Goal: Task Accomplishment & Management: Manage account settings

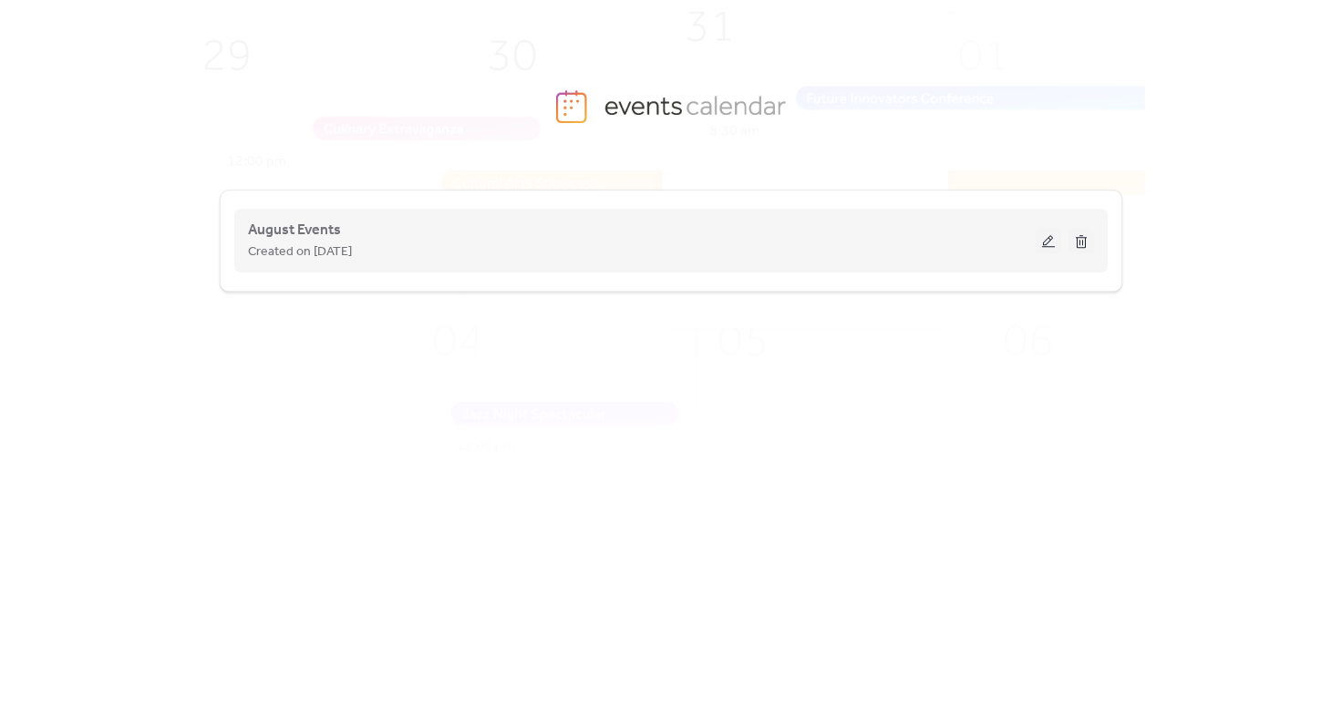
click at [465, 254] on div "Created on [DATE]" at bounding box center [641, 252] width 787 height 22
click at [1047, 238] on button at bounding box center [1048, 240] width 26 height 27
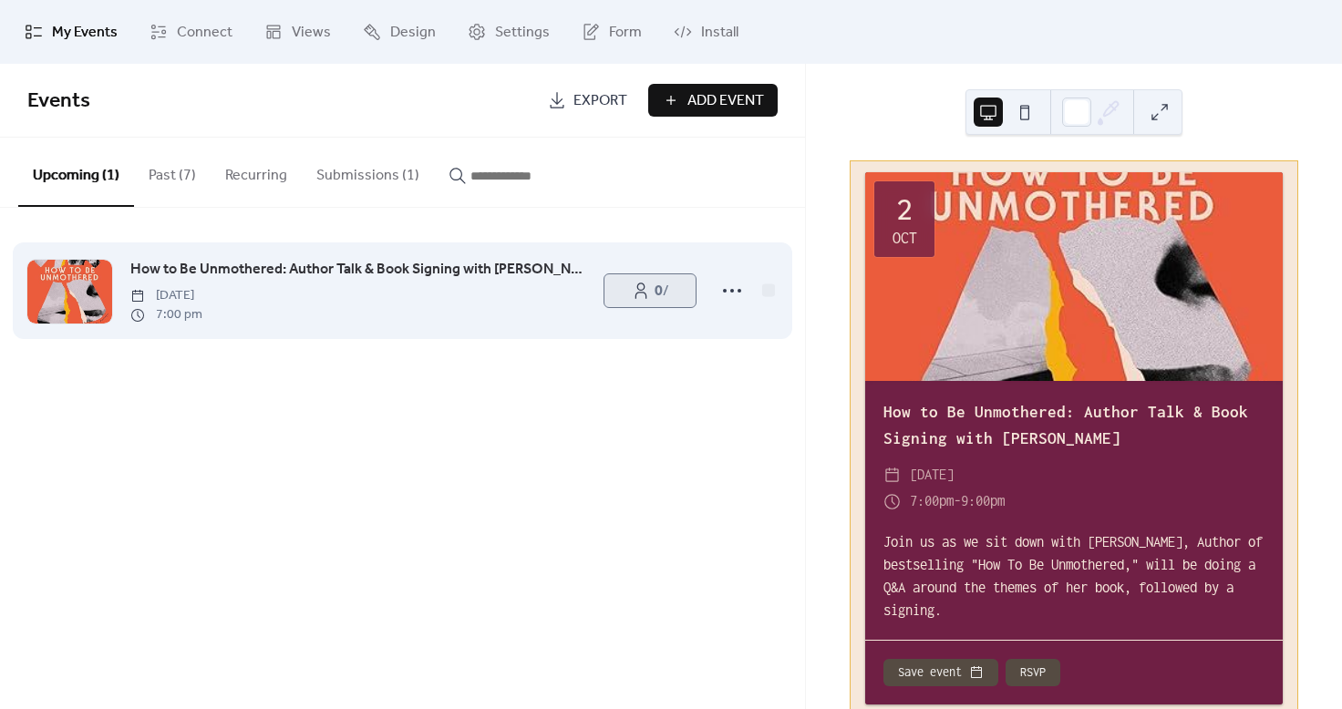
click at [664, 283] on span "0 /" at bounding box center [661, 292] width 15 height 22
click at [655, 288] on b "0" at bounding box center [658, 291] width 8 height 28
click at [712, 289] on div "How to Be Unmothered: Author Talk & Book Signing with [PERSON_NAME] [DATE] 7:00…" at bounding box center [402, 290] width 750 height 111
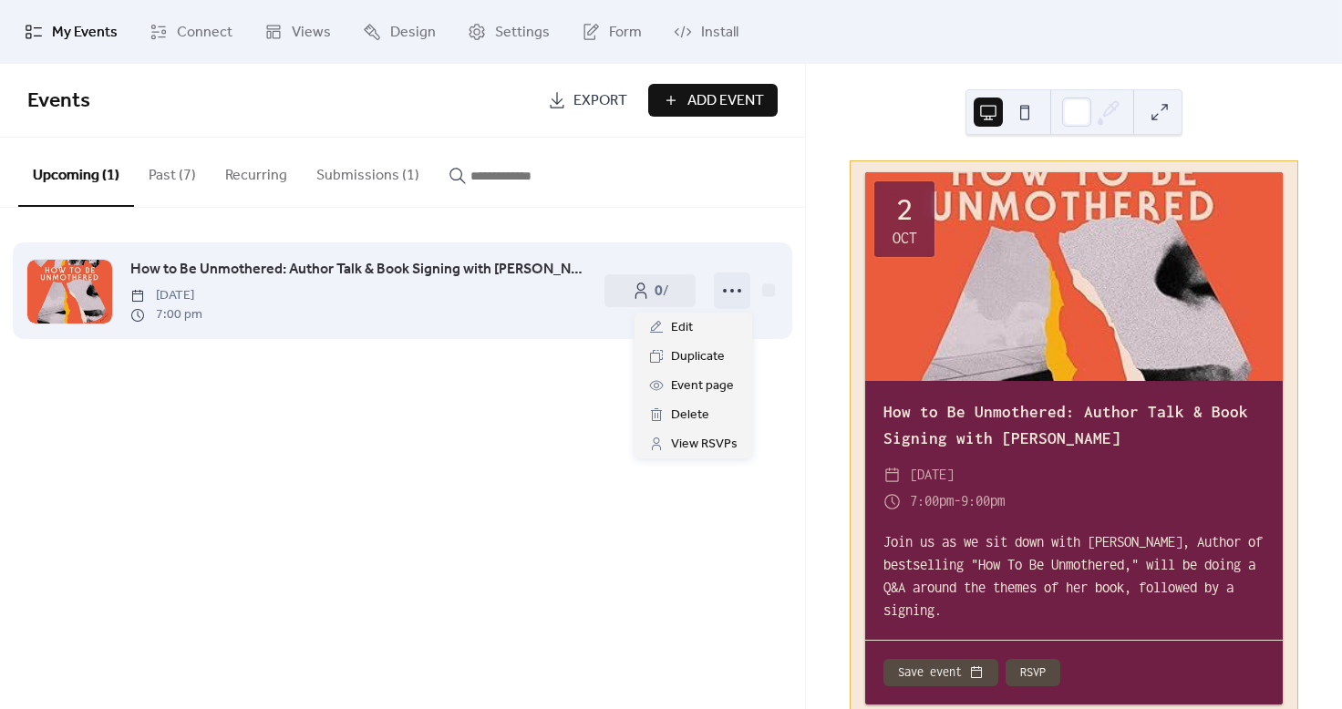
click at [732, 292] on circle at bounding box center [732, 291] width 4 height 4
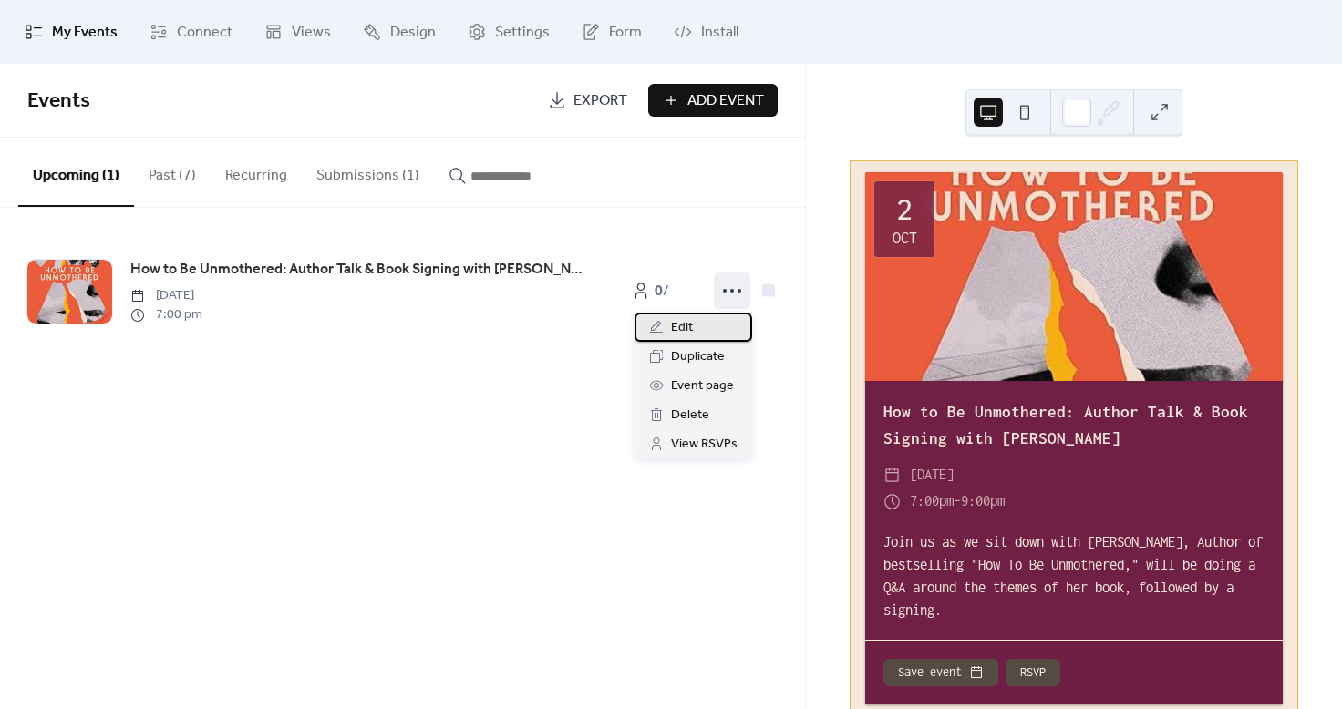
click at [708, 334] on div "Edit" at bounding box center [693, 327] width 118 height 29
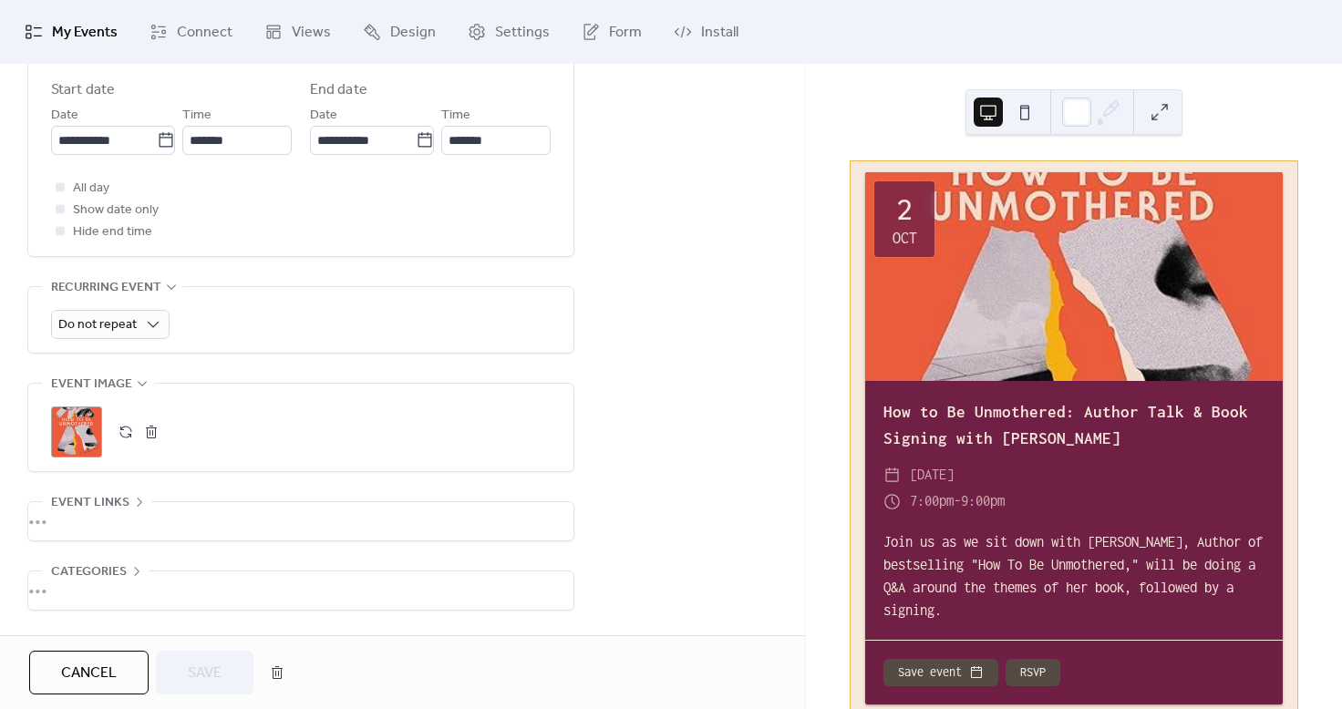
scroll to position [808, 0]
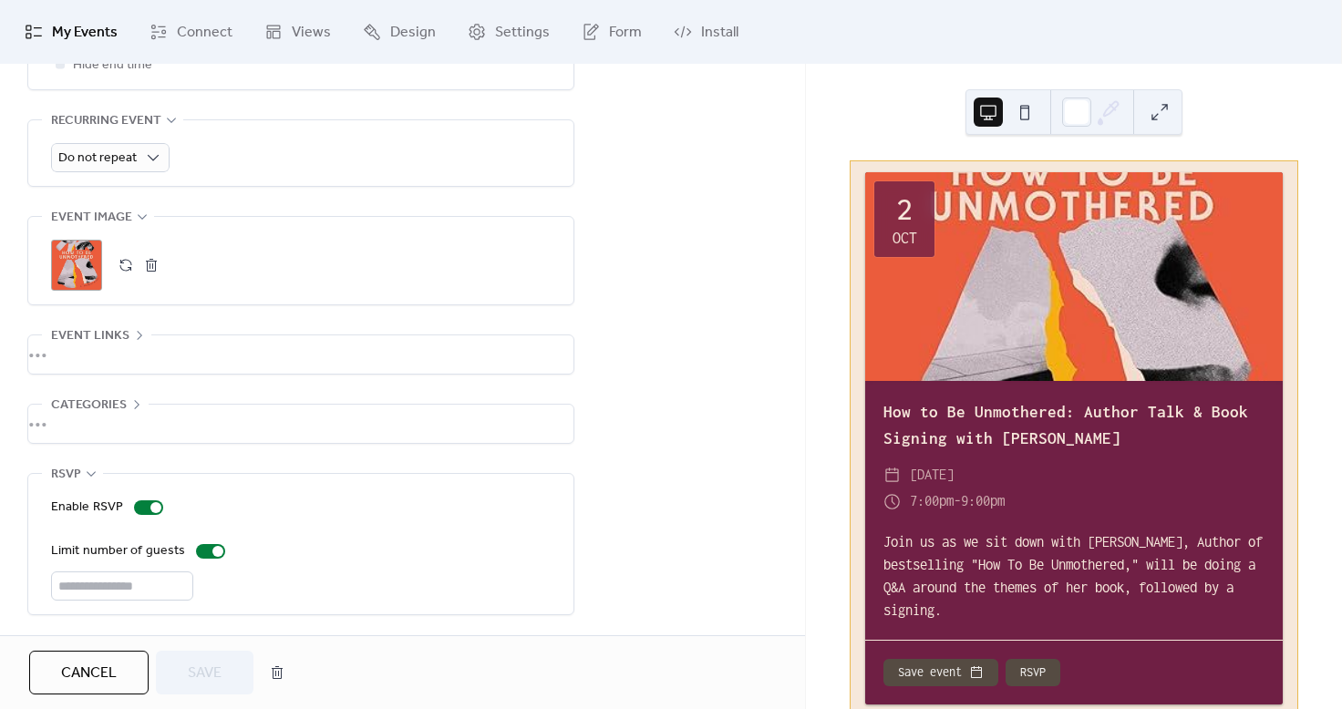
click at [1032, 672] on button "RSVP" at bounding box center [1032, 672] width 55 height 27
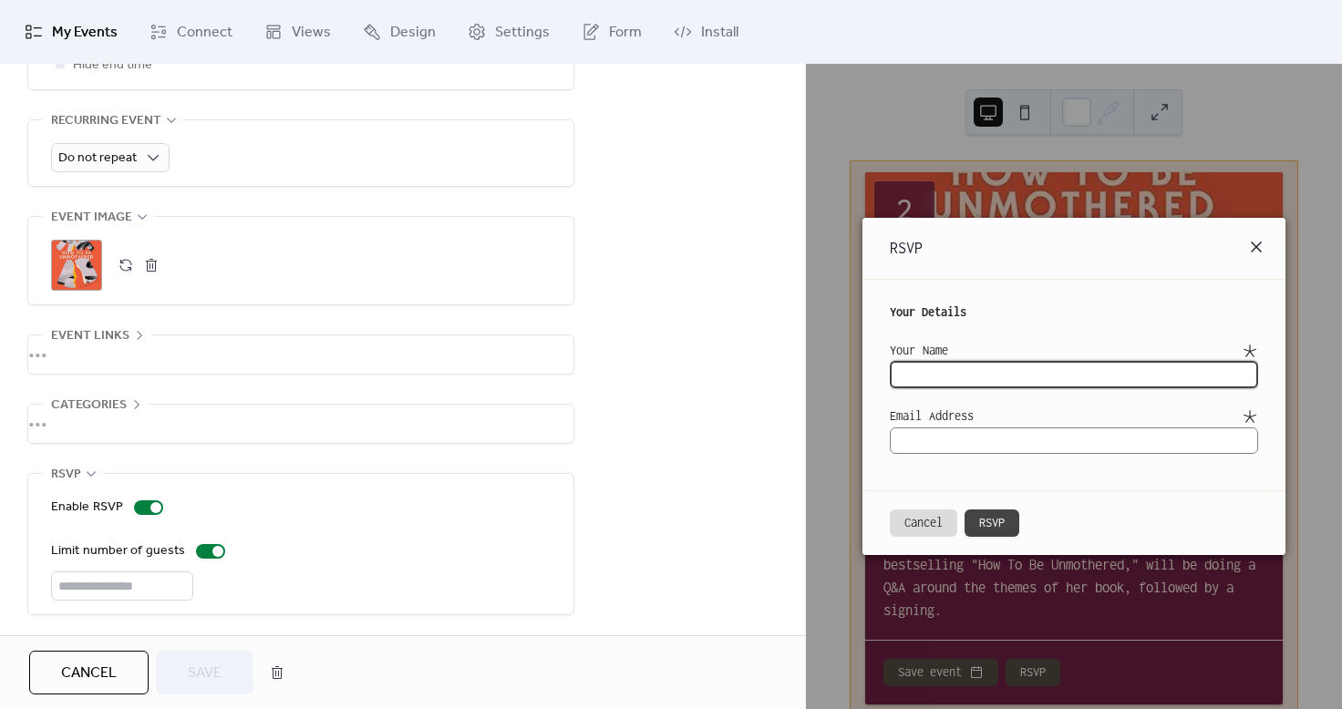
click at [1259, 245] on icon at bounding box center [1255, 247] width 11 height 11
